Goal: Transaction & Acquisition: Purchase product/service

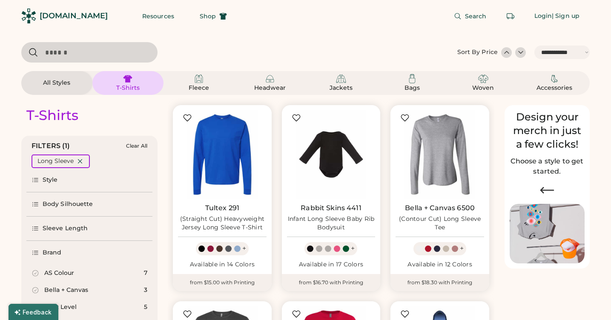
select select "*****"
select select "*"
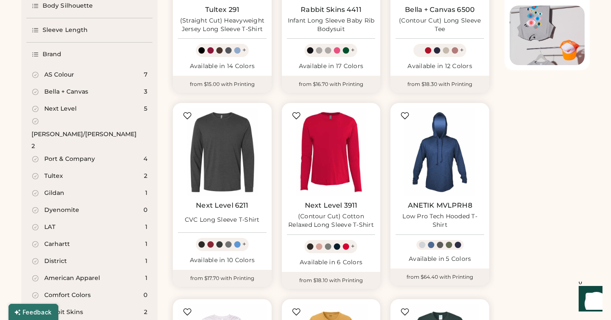
scroll to position [199, 0]
click at [74, 73] on div "AS Colour 7" at bounding box center [89, 74] width 126 height 17
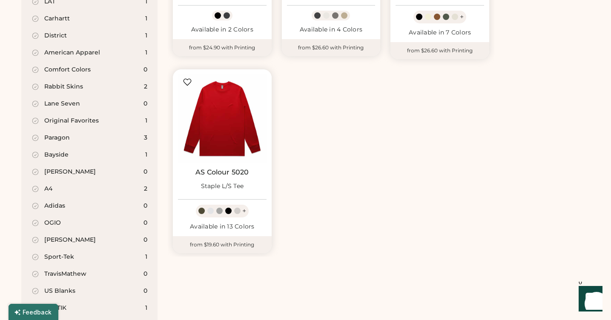
scroll to position [425, 0]
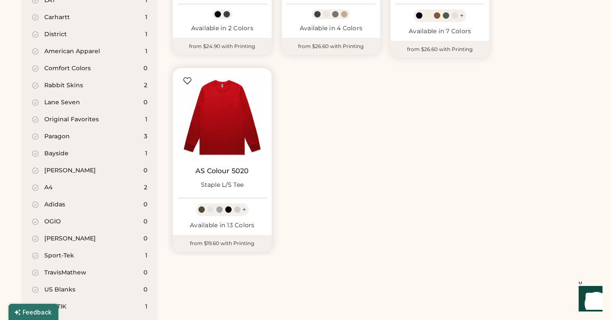
click at [218, 170] on link "AS Colour 5020" at bounding box center [221, 171] width 53 height 9
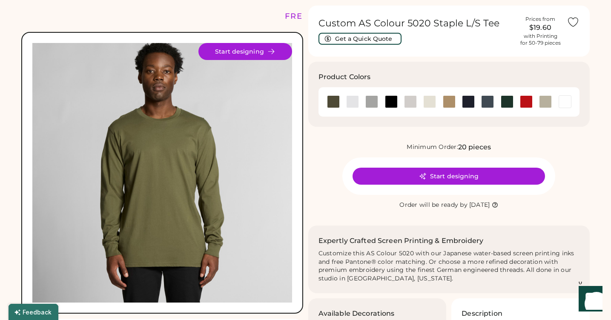
scroll to position [28, 0]
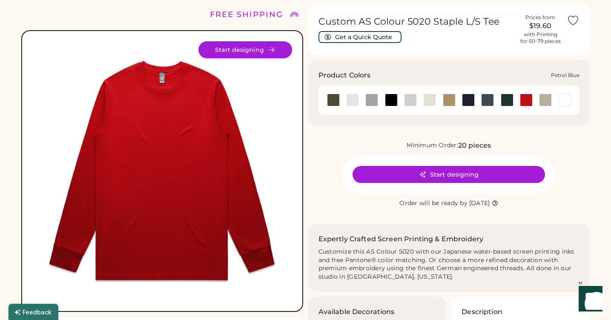
click at [487, 97] on div at bounding box center [487, 100] width 13 height 13
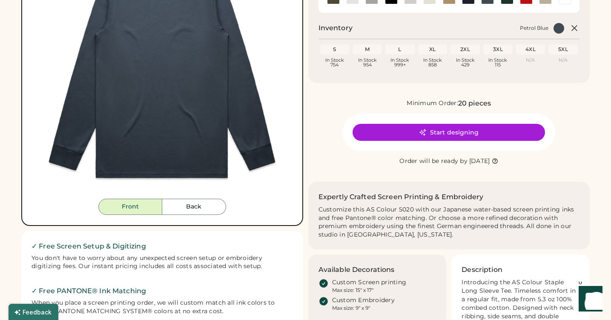
scroll to position [131, 0]
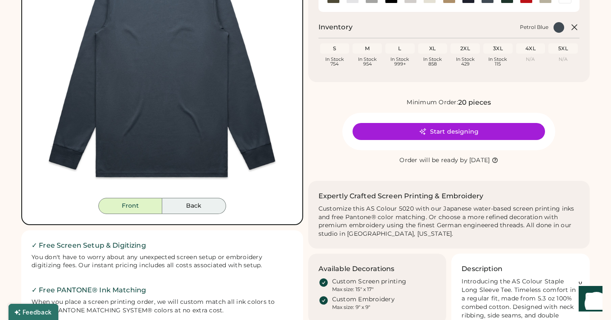
click at [191, 207] on button "Back" at bounding box center [194, 206] width 64 height 16
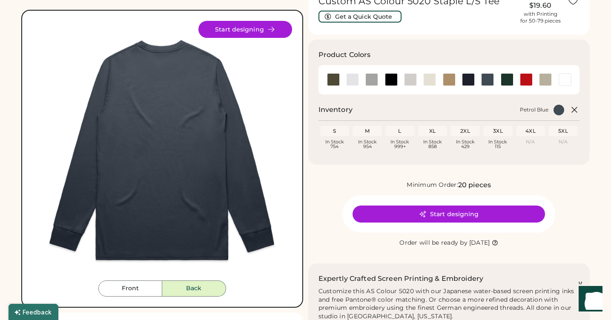
scroll to position [50, 0]
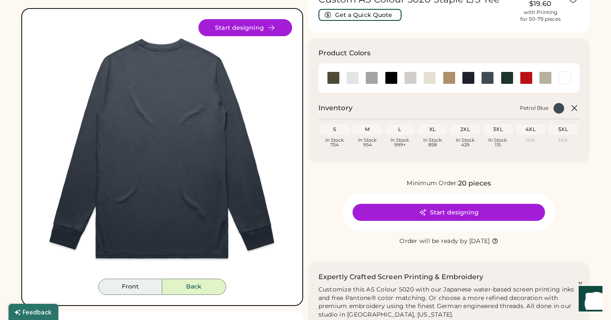
click at [132, 286] on button "Front" at bounding box center [130, 287] width 64 height 16
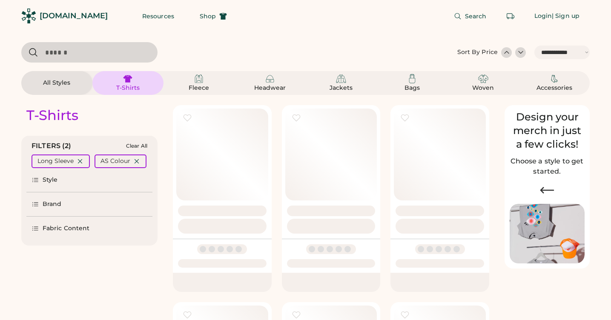
select select "*****"
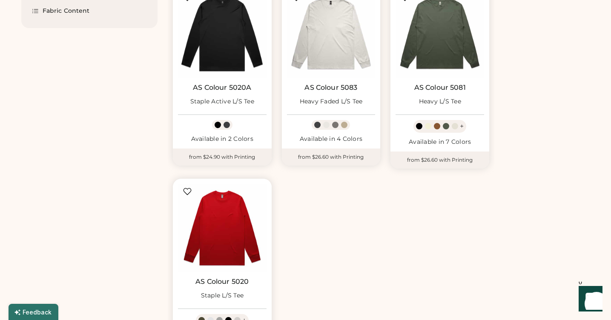
scroll to position [314, 0]
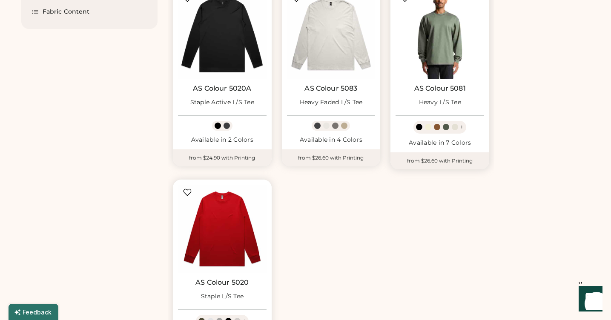
click at [442, 42] on img at bounding box center [439, 35] width 89 height 89
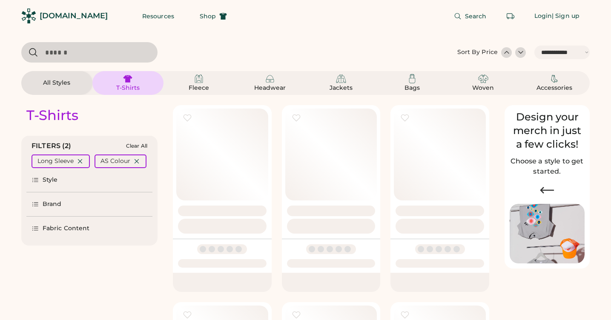
select select "*****"
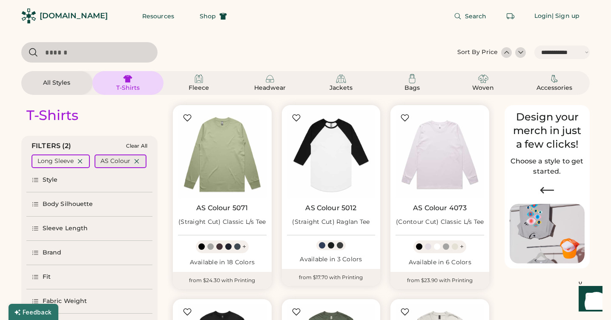
click at [137, 160] on icon at bounding box center [137, 162] width 4 height 4
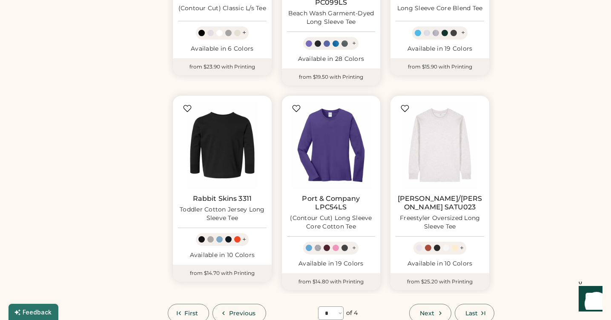
scroll to position [636, 0]
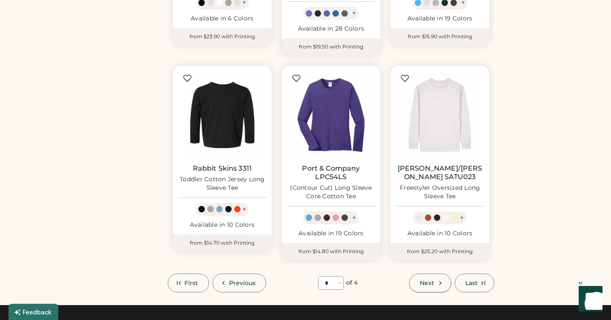
click at [429, 283] on span "Next" at bounding box center [427, 283] width 14 height 6
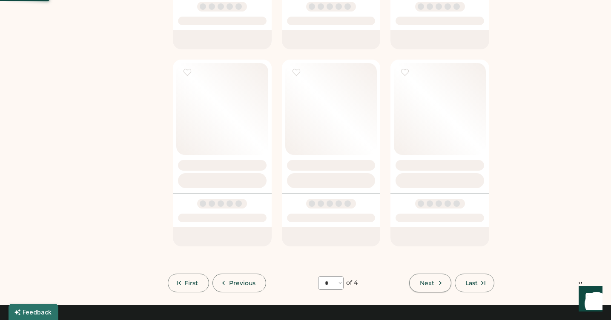
select select "*"
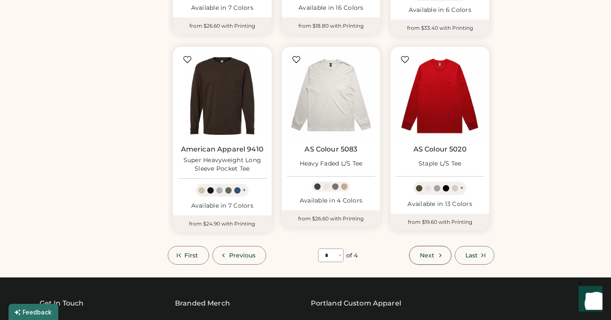
scroll to position [655, 0]
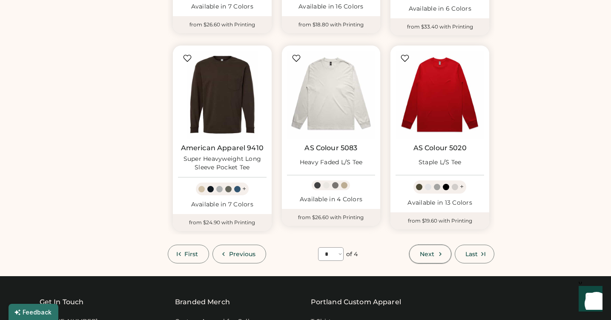
click at [428, 251] on span "Next" at bounding box center [427, 254] width 14 height 6
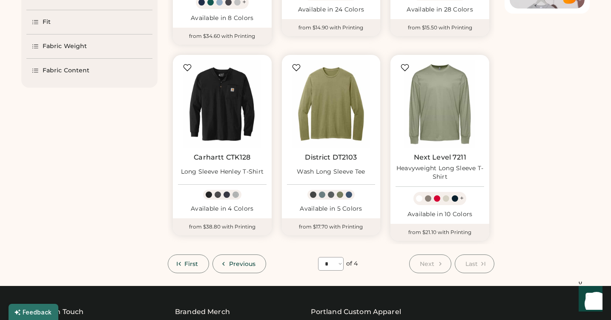
scroll to position [256, 0]
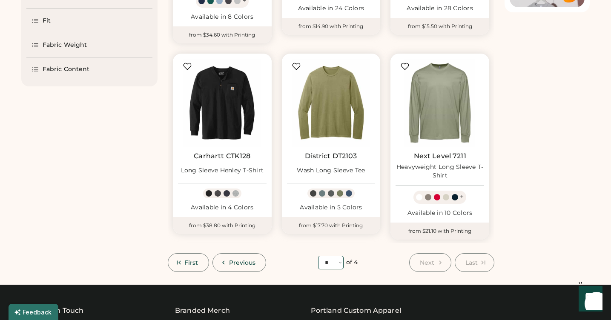
click at [329, 265] on select "**** * * * *" at bounding box center [331, 263] width 26 height 14
select select "*"
click at [318, 256] on select "**** * * * *" at bounding box center [331, 263] width 26 height 14
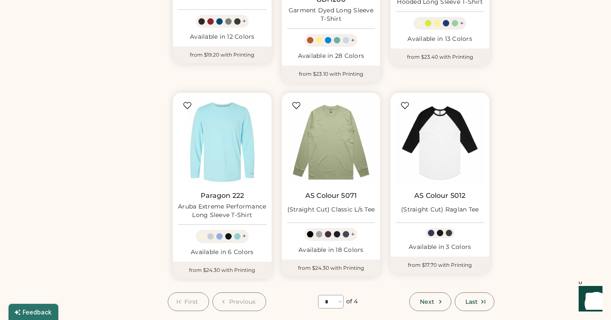
scroll to position [645, 0]
